Goal: Information Seeking & Learning: Learn about a topic

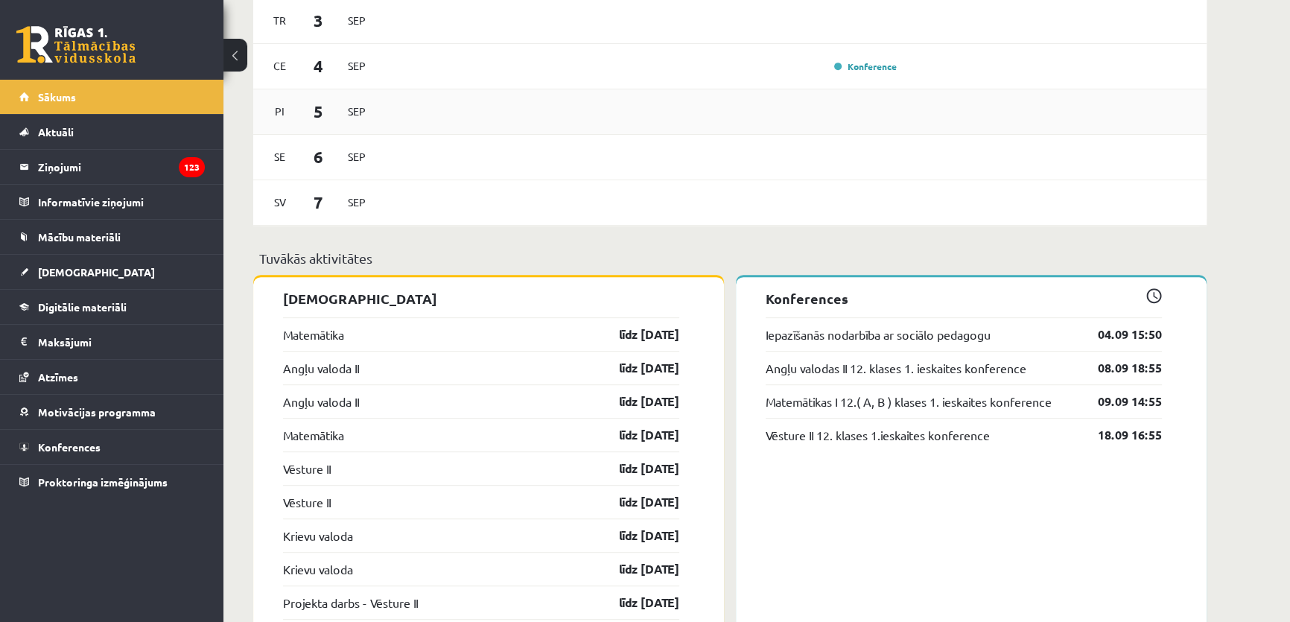
scroll to position [1015, 0]
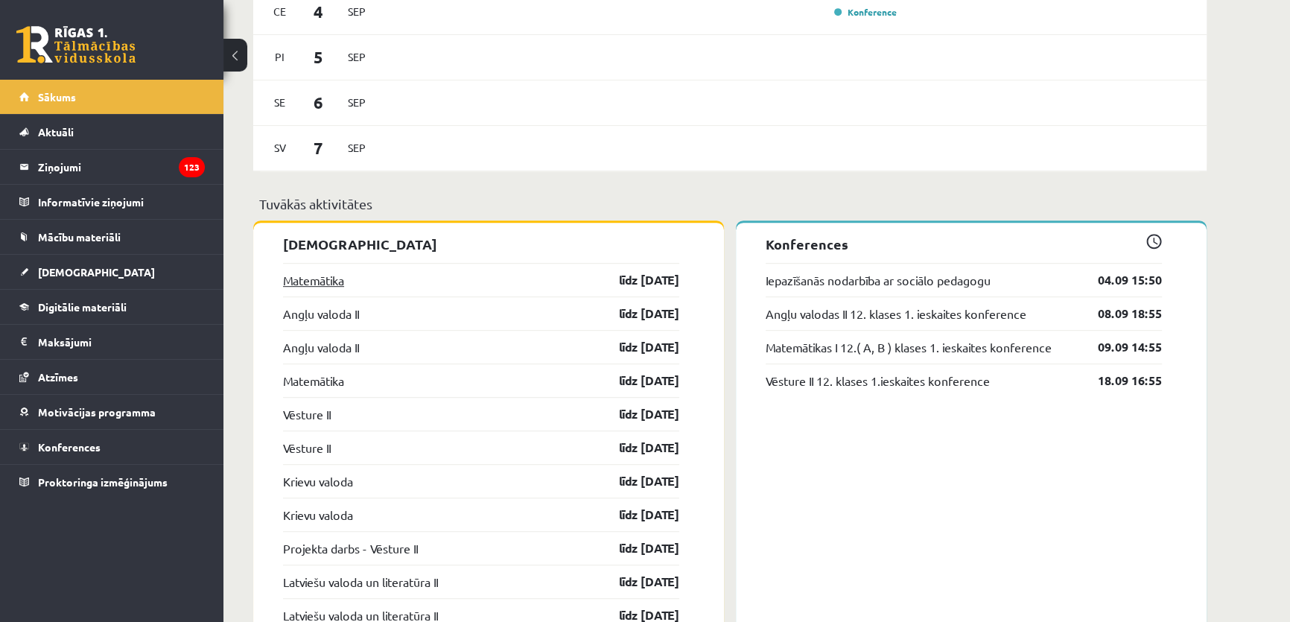
click at [326, 274] on link "Matemātika" at bounding box center [313, 280] width 61 height 18
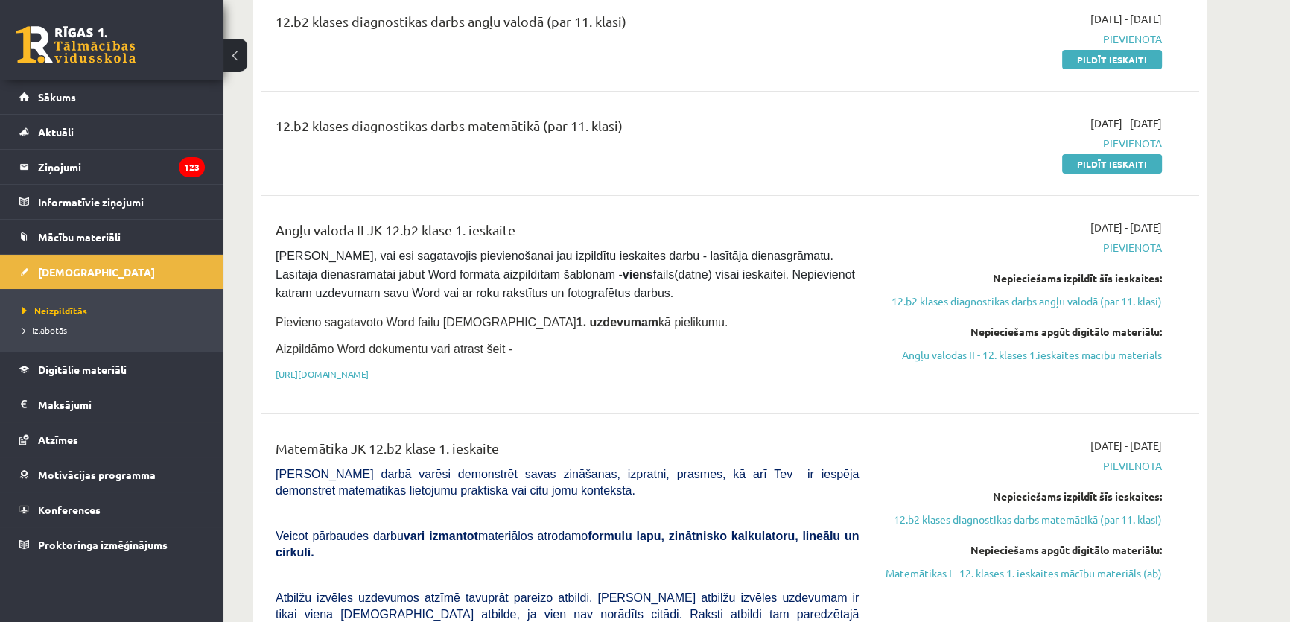
scroll to position [203, 0]
click at [950, 357] on link "Angļu valodas II - 12. klases 1.ieskaites mācību materiāls" at bounding box center [1021, 354] width 281 height 16
click at [1046, 299] on link "12.b2 klases diagnostikas darbs angļu valodā (par 11. klasi)" at bounding box center [1021, 301] width 281 height 16
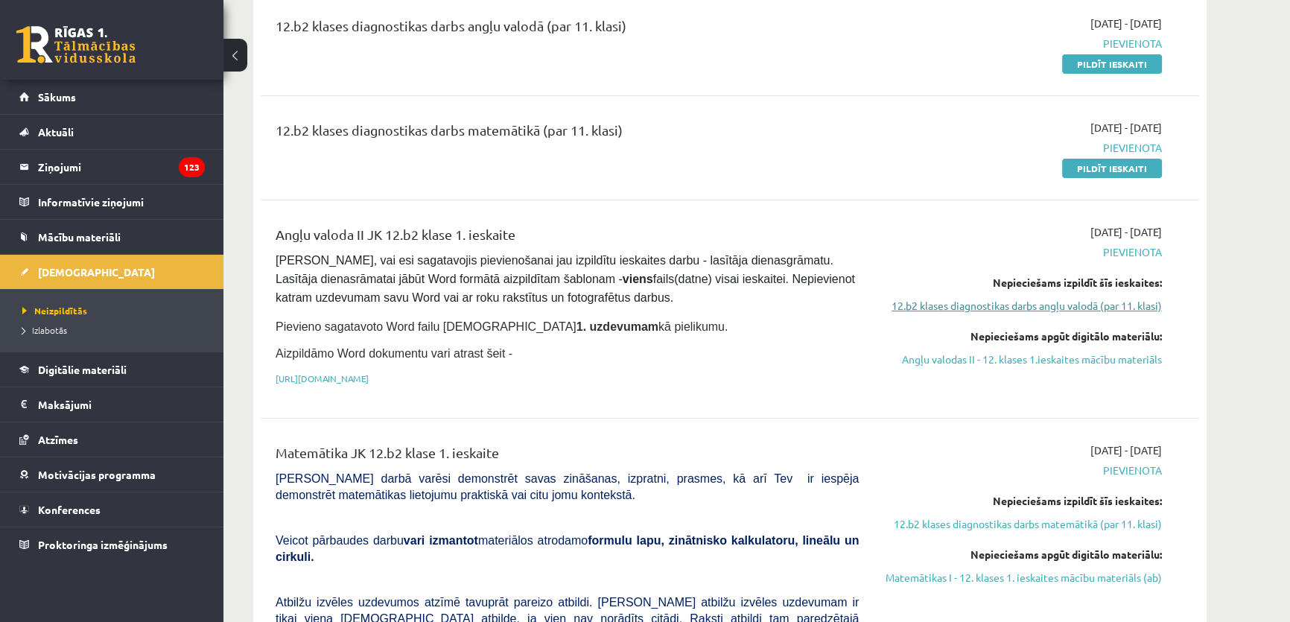
click at [1046, 299] on link "12.b2 klases diagnostikas darbs angļu valodā (par 11. klasi)" at bounding box center [1021, 306] width 281 height 16
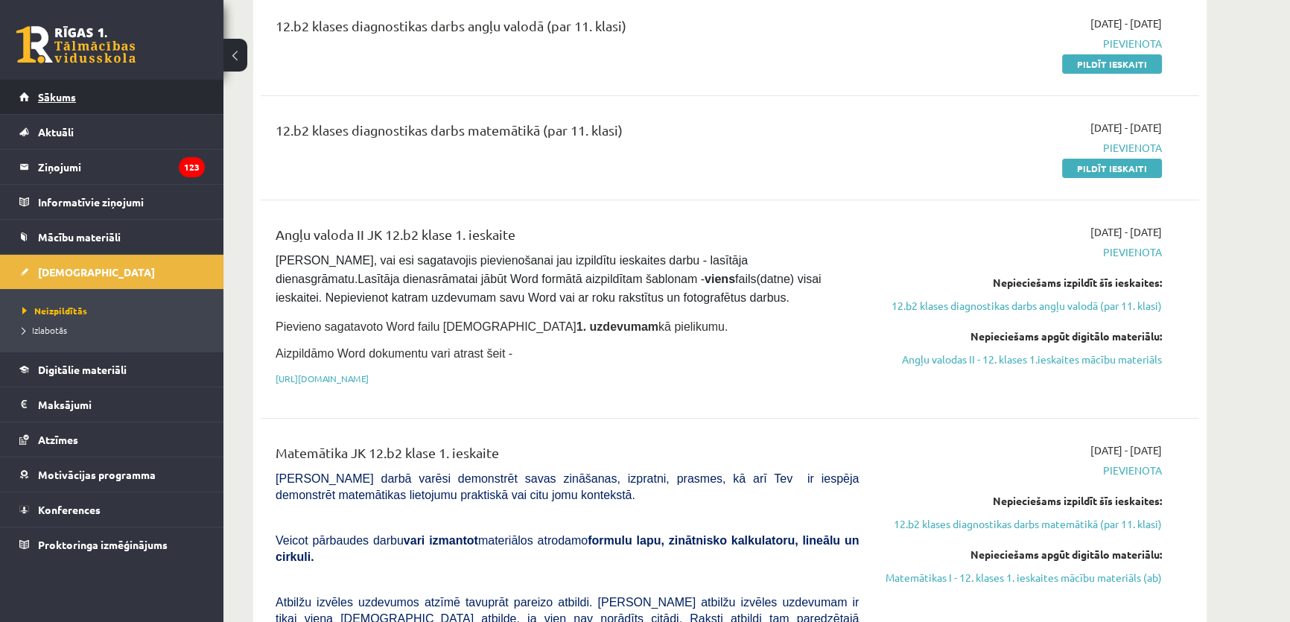
click at [110, 102] on link "Sākums" at bounding box center [111, 97] width 185 height 34
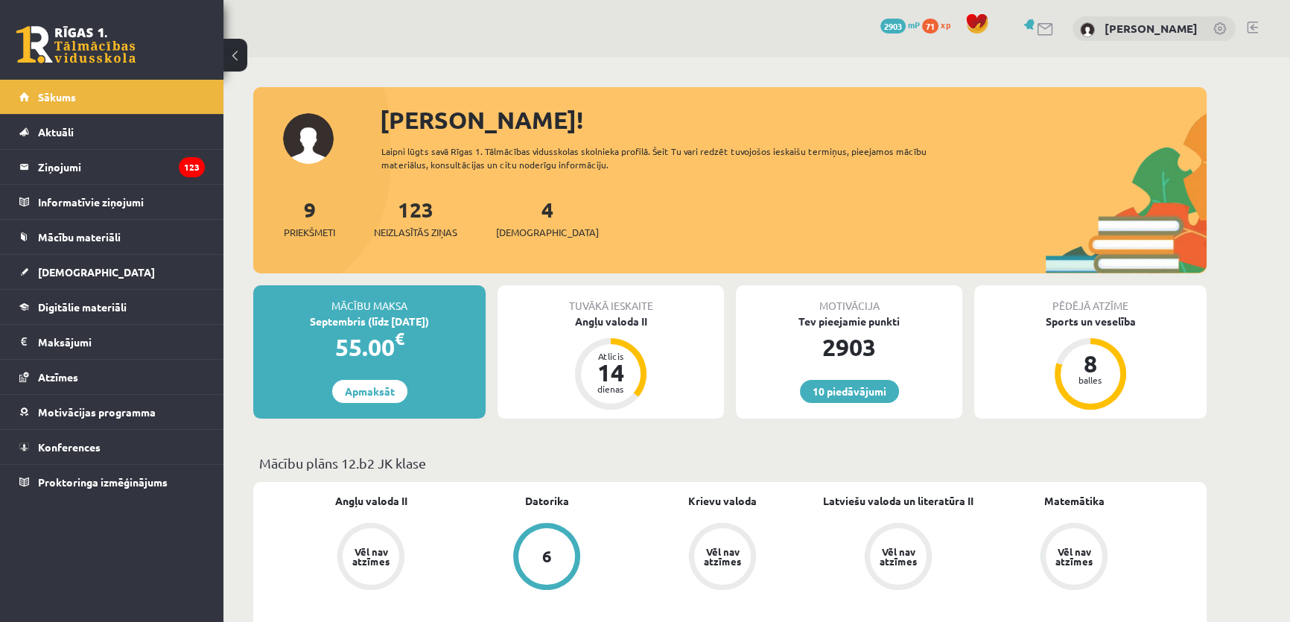
click at [0, 574] on div "10 Dāvanas 2903 mP 71 xp [PERSON_NAME] Sākums Aktuāli Kā mācīties eSKOLĀ Kontak…" at bounding box center [111, 311] width 223 height 622
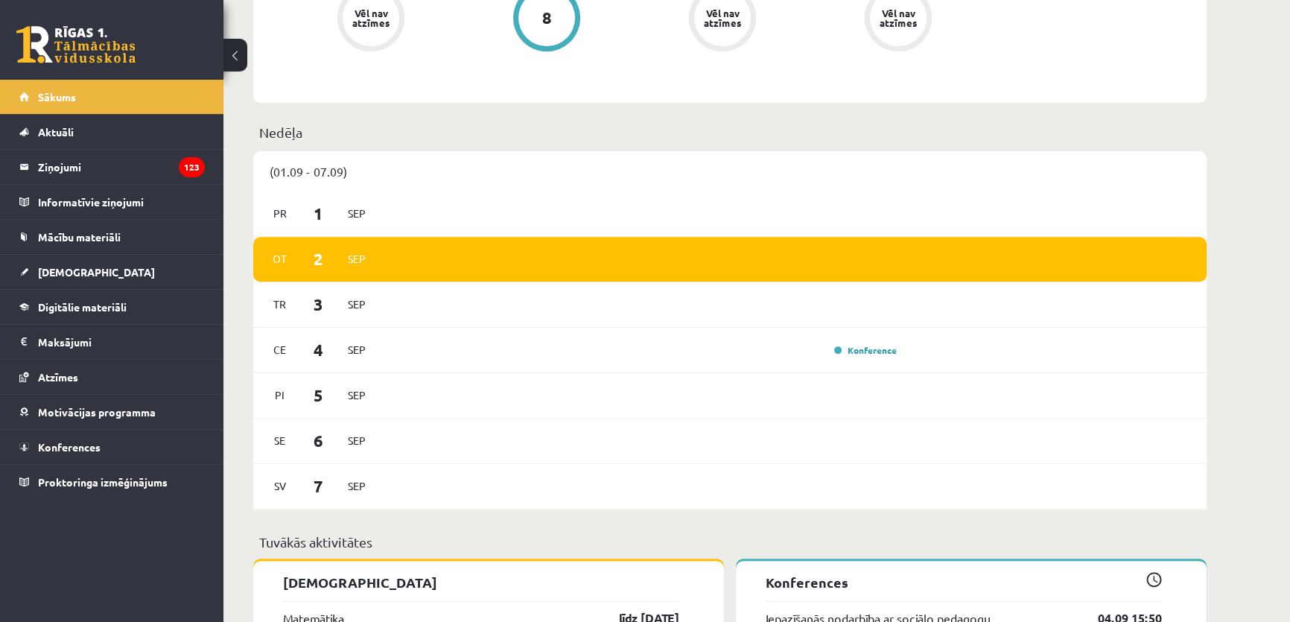
scroll to position [1083, 0]
